Goal: Information Seeking & Learning: Learn about a topic

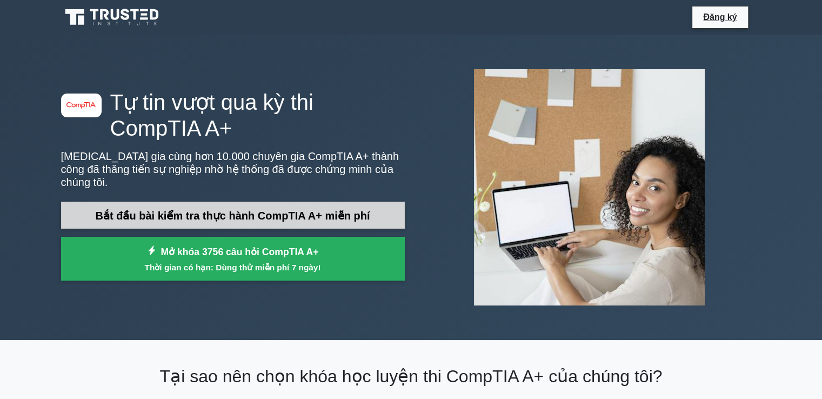
click at [282, 210] on font "Bắt đầu bài kiểm tra thực hành CompTIA A+ miễn phí" at bounding box center [233, 216] width 275 height 12
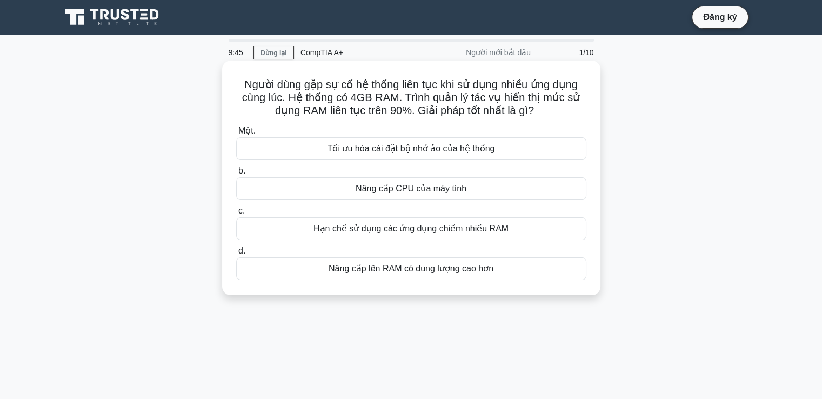
click at [462, 275] on div "Nâng cấp lên RAM có dung lượng cao hơn" at bounding box center [411, 268] width 350 height 23
click at [236, 255] on input "d. Nâng cấp lên RAM có dung lượng cao hơn" at bounding box center [236, 251] width 0 height 7
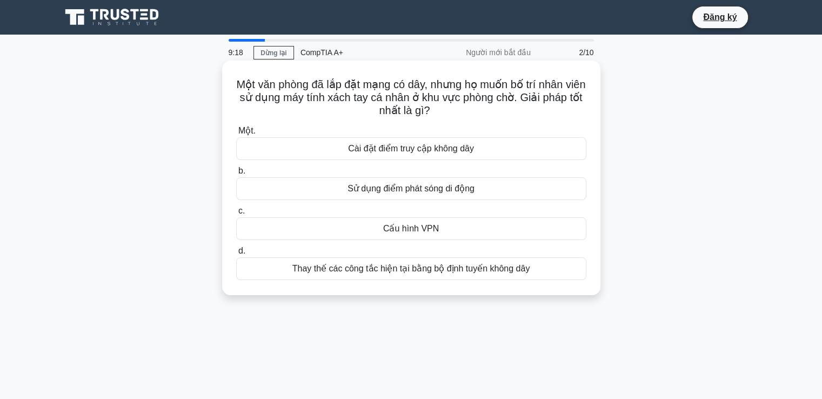
click at [384, 153] on font "Cài đặt điểm truy cập không dây" at bounding box center [411, 148] width 126 height 9
click at [236, 135] on input "Một. Cài đặt điểm truy cập không dây" at bounding box center [236, 131] width 0 height 7
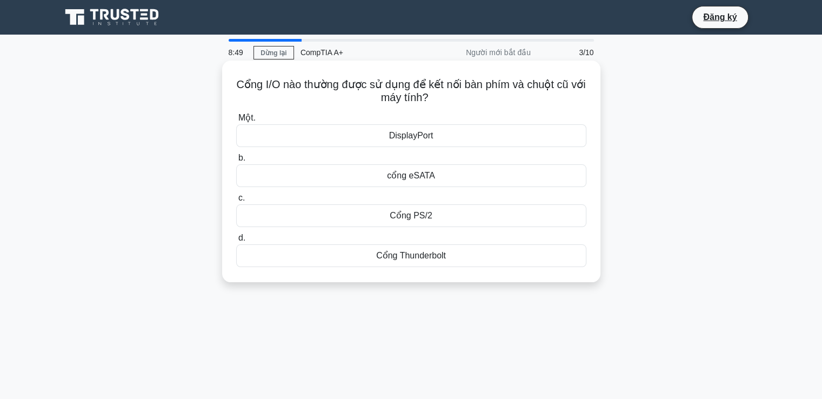
click at [418, 215] on font "Cổng PS/2" at bounding box center [411, 215] width 42 height 9
click at [236, 202] on input "c. Cổng PS/2" at bounding box center [236, 198] width 0 height 7
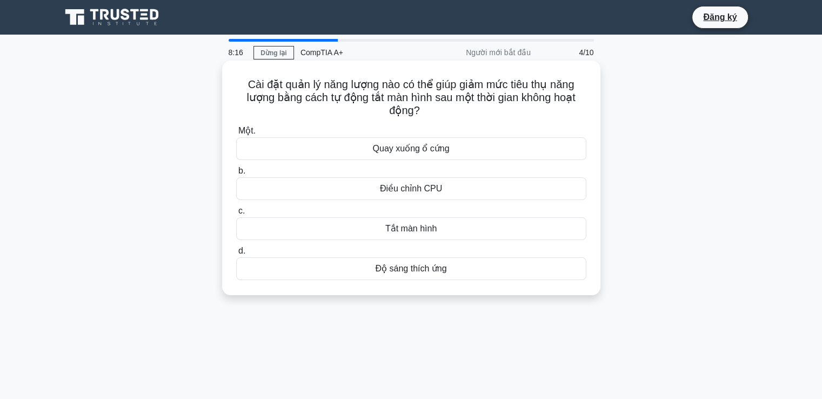
click at [417, 228] on font "Tắt màn hình" at bounding box center [410, 228] width 51 height 9
click at [236, 215] on input "c. Tắt màn hình" at bounding box center [236, 211] width 0 height 7
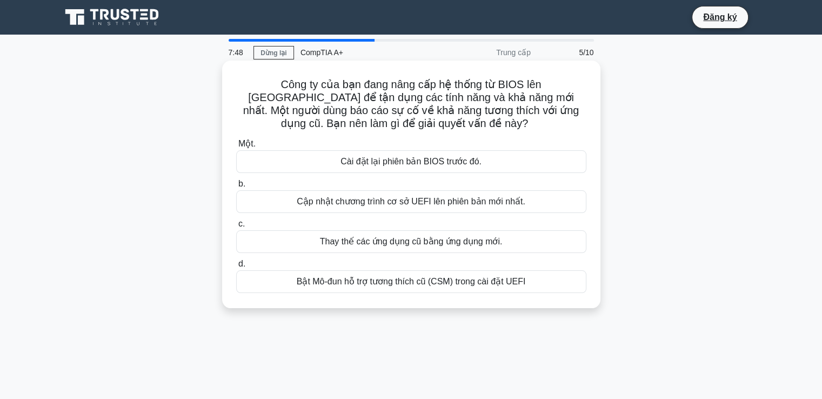
click at [475, 284] on font "Bật Mô-đun hỗ trợ tương thích cũ (CSM) trong cài đặt UEFI" at bounding box center [411, 281] width 229 height 9
click at [236, 268] on input "d. Bật Mô-đun hỗ trợ tương thích cũ (CSM) trong cài đặt UEFI" at bounding box center [236, 264] width 0 height 7
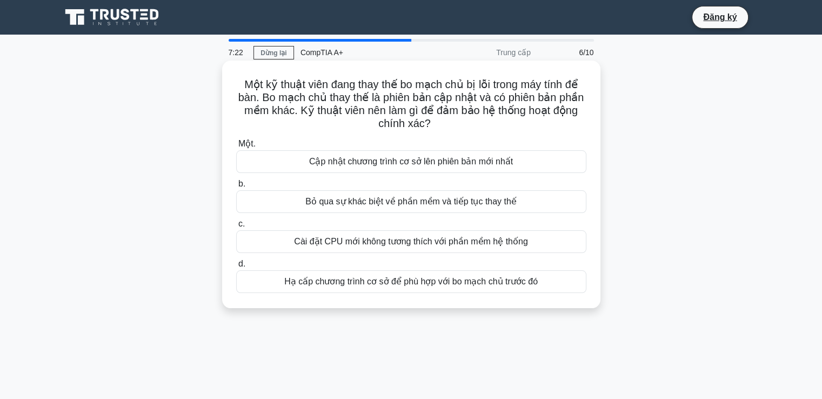
click at [389, 162] on font "Cập nhật chương trình cơ sở lên phiên bản mới nhất" at bounding box center [411, 161] width 204 height 9
click at [236, 148] on input "Một. Cập nhật chương trình cơ sở lên phiên bản mới nhất" at bounding box center [236, 144] width 0 height 7
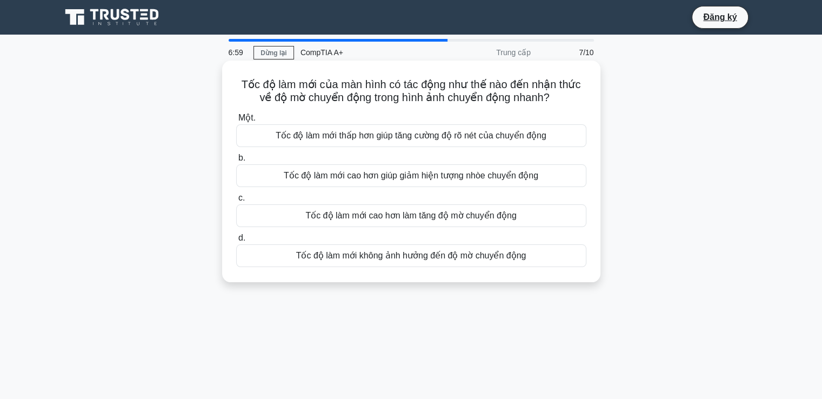
click at [348, 182] on font "Tốc độ làm mới cao hơn giúp giảm hiện tượng nhòe chuyển động" at bounding box center [411, 175] width 255 height 13
click at [236, 162] on input "b. Tốc độ làm mới cao hơn giúp giảm hiện tượng nhòe chuyển động" at bounding box center [236, 158] width 0 height 7
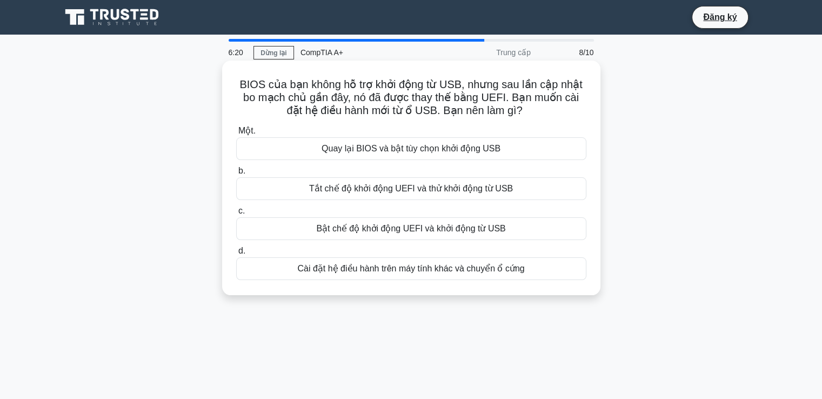
click at [398, 231] on font "Bật chế độ khởi động UEFI và khởi động từ USB" at bounding box center [410, 228] width 189 height 9
click at [236, 215] on input "c. Bật chế độ khởi động UEFI và khởi động từ USB" at bounding box center [236, 211] width 0 height 7
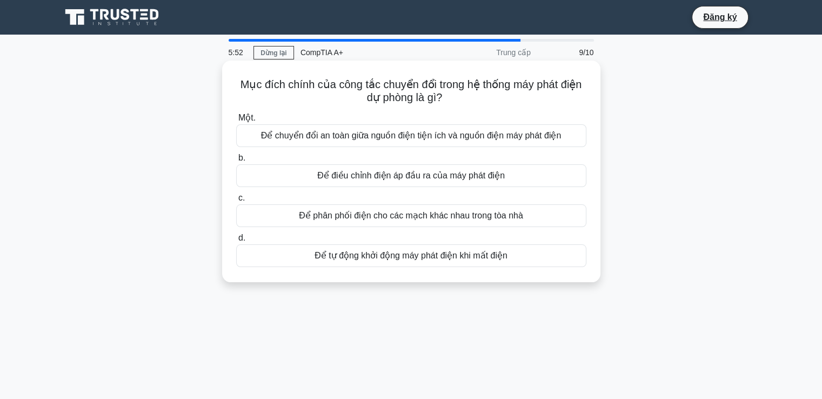
click at [436, 139] on font "Để chuyển đổi an toàn giữa nguồn điện tiện ích và nguồn điện máy phát điện" at bounding box center [411, 135] width 300 height 9
click at [236, 122] on input "Một. Để chuyển đổi an toàn giữa nguồn điện tiện ích và nguồn điện máy phát điện" at bounding box center [236, 118] width 0 height 7
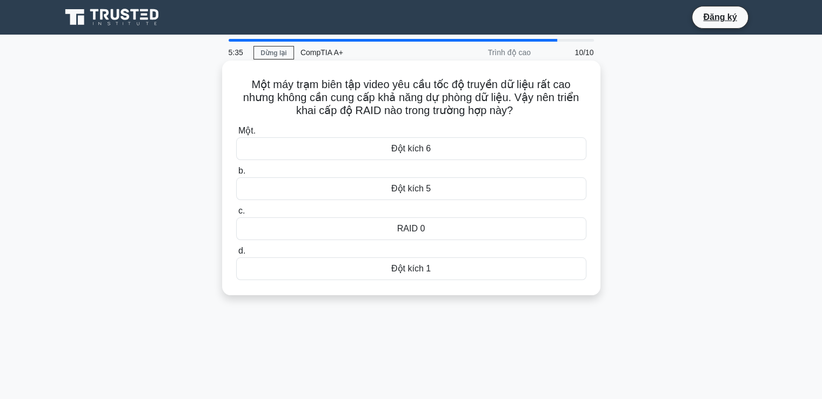
click at [421, 228] on font "RAID 0" at bounding box center [411, 228] width 28 height 9
click at [236, 215] on input "c. RAID 0" at bounding box center [236, 211] width 0 height 7
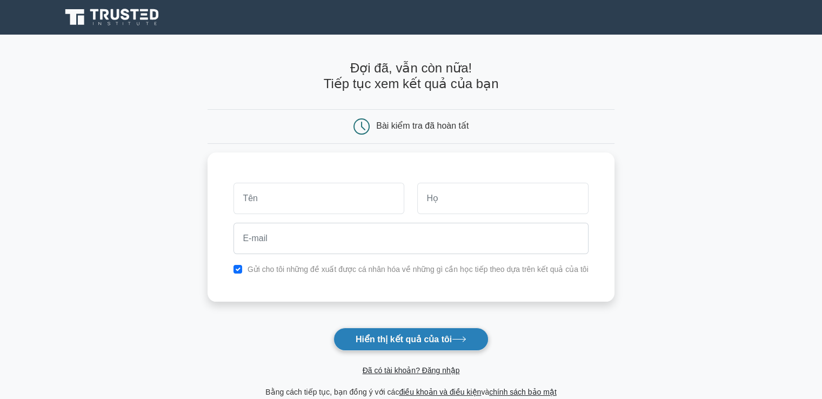
click at [435, 341] on font "Hiển thị kết quả của tôi" at bounding box center [404, 339] width 96 height 9
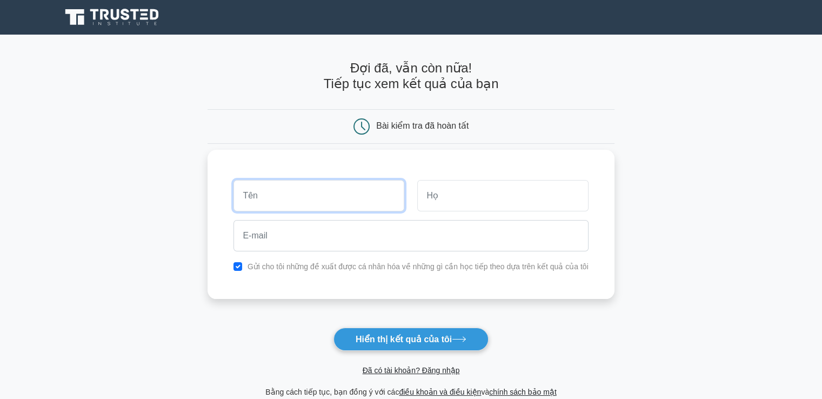
click at [353, 200] on input "text" at bounding box center [318, 195] width 171 height 31
type input "Sun"
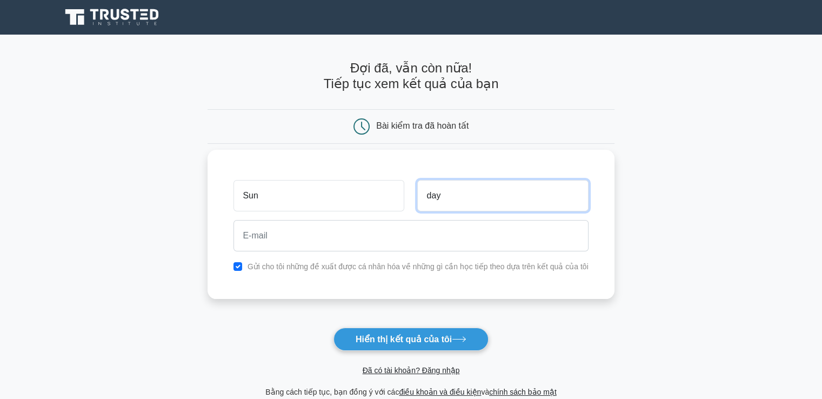
type input "day"
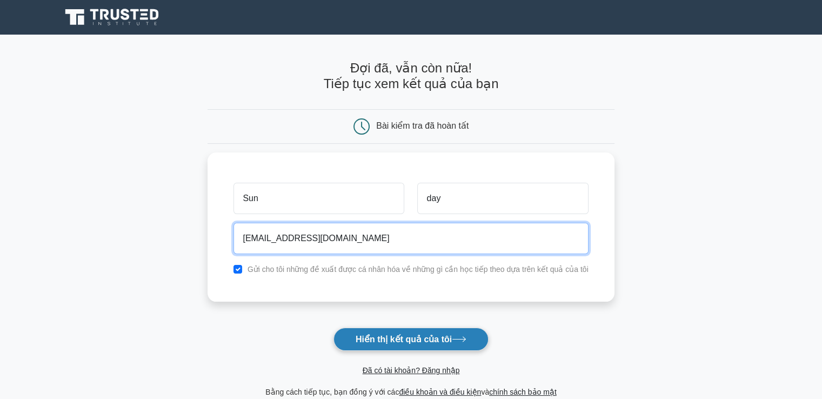
type input "[EMAIL_ADDRESS][DOMAIN_NAME]"
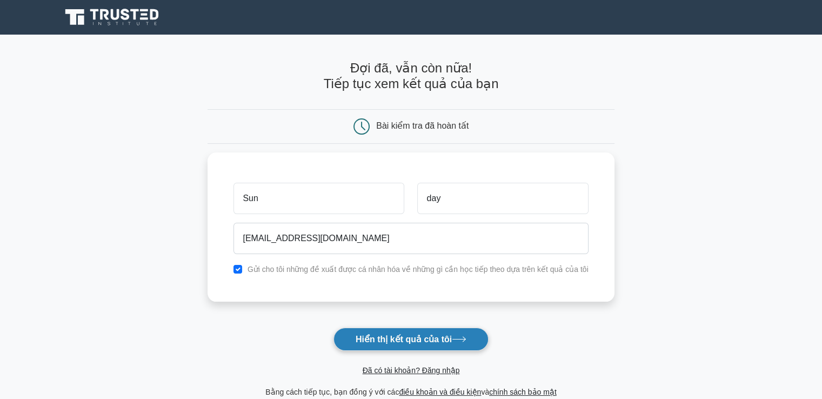
click at [396, 346] on button "Hiển thị kết quả của tôi" at bounding box center [410, 339] width 155 height 23
